Goal: Transaction & Acquisition: Purchase product/service

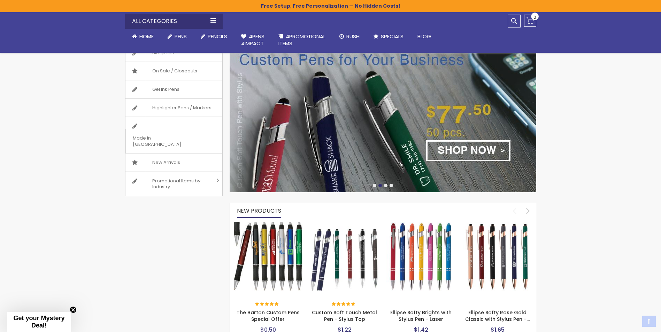
scroll to position [139, 0]
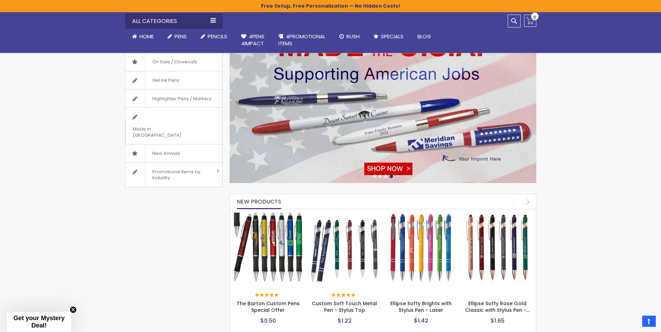
click at [329, 233] on img at bounding box center [345, 248] width 70 height 70
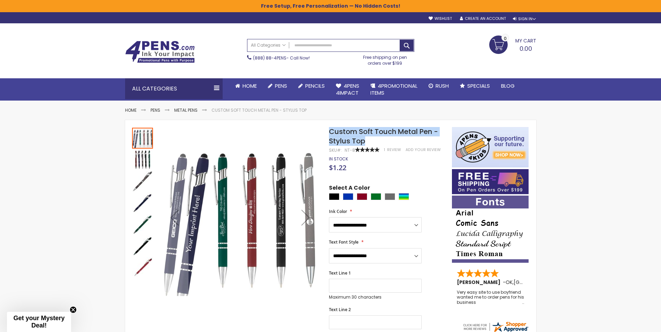
drag, startPoint x: 367, startPoint y: 144, endPoint x: 330, endPoint y: 134, distance: 38.7
click at [330, 134] on h1 "Custom Soft Touch Metal Pen - Stylus Top" at bounding box center [387, 136] width 116 height 19
drag, startPoint x: 330, startPoint y: 134, endPoint x: 335, endPoint y: 132, distance: 5.1
copy span "Custom Soft Touch Metal Pen - Stylus Top"
drag, startPoint x: 311, startPoint y: 125, endPoint x: 304, endPoint y: 153, distance: 28.7
